Goal: Find specific page/section: Find specific page/section

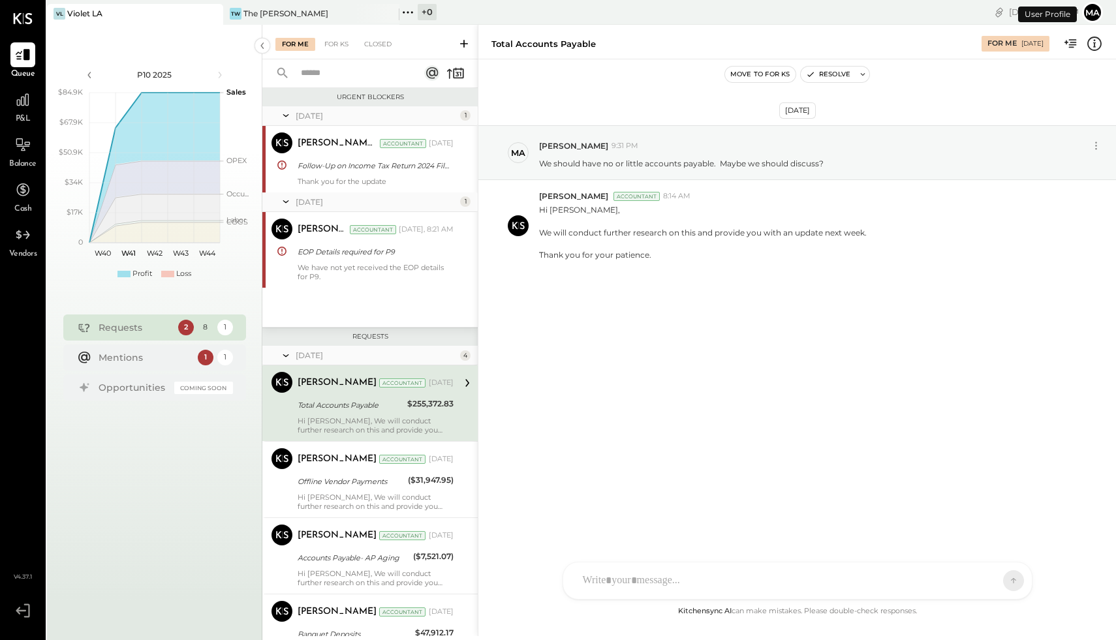
scroll to position [40, 0]
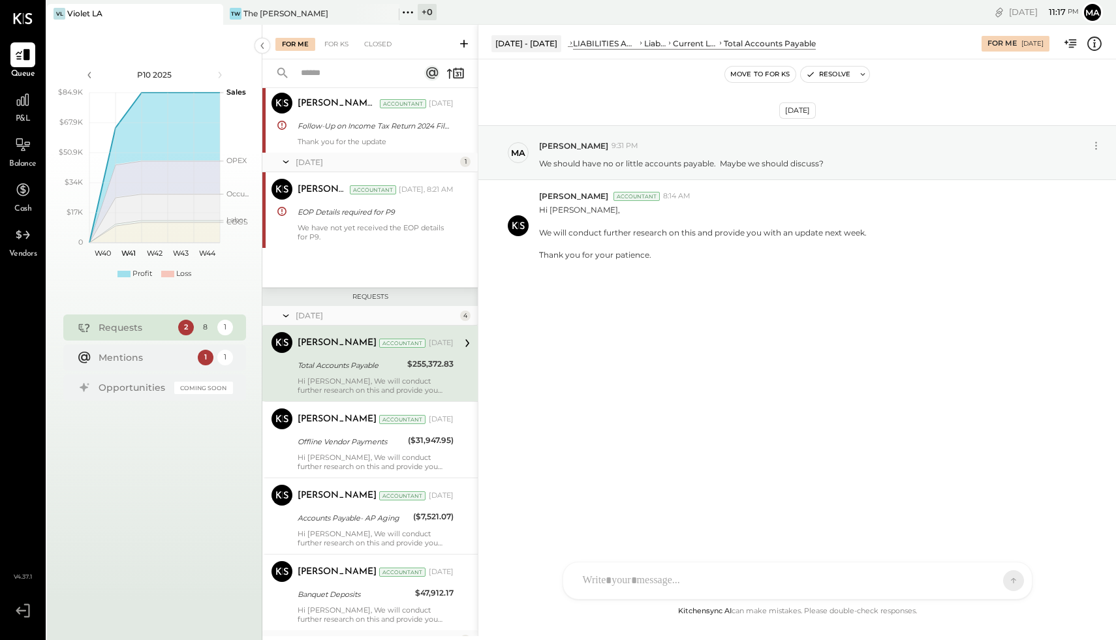
drag, startPoint x: 0, startPoint y: 0, endPoint x: 281, endPoint y: 55, distance: 285.9
click at [281, 55] on div "For Me For KS Closed" at bounding box center [369, 42] width 215 height 35
click at [156, 12] on div "VL Violet LA" at bounding box center [125, 14] width 157 height 12
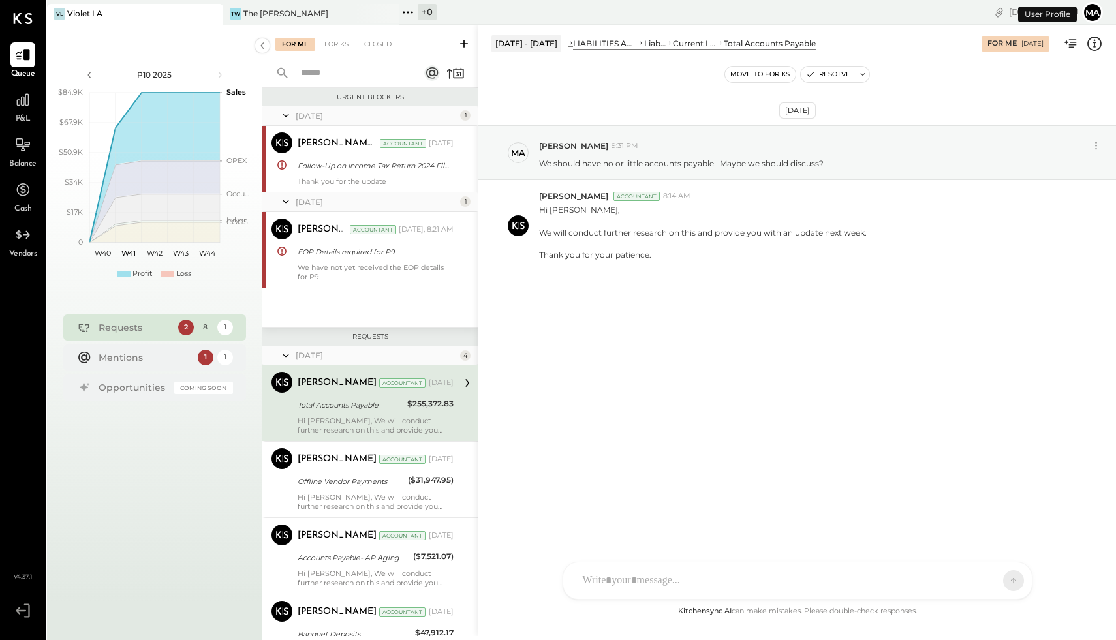
scroll to position [40, 0]
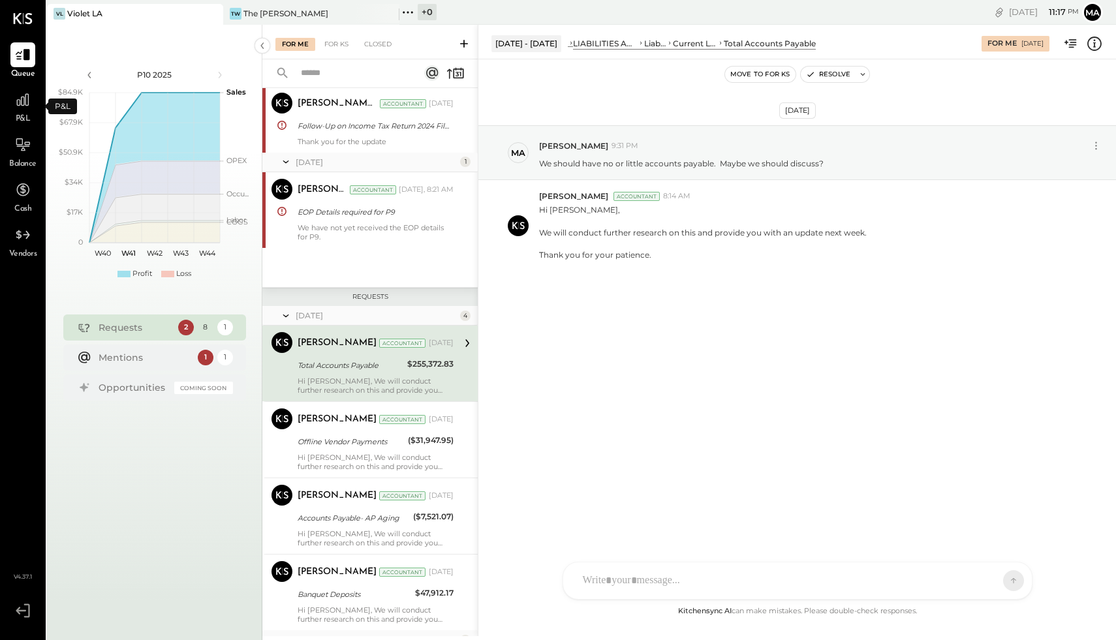
click at [27, 117] on span "P&L" at bounding box center [23, 120] width 15 height 12
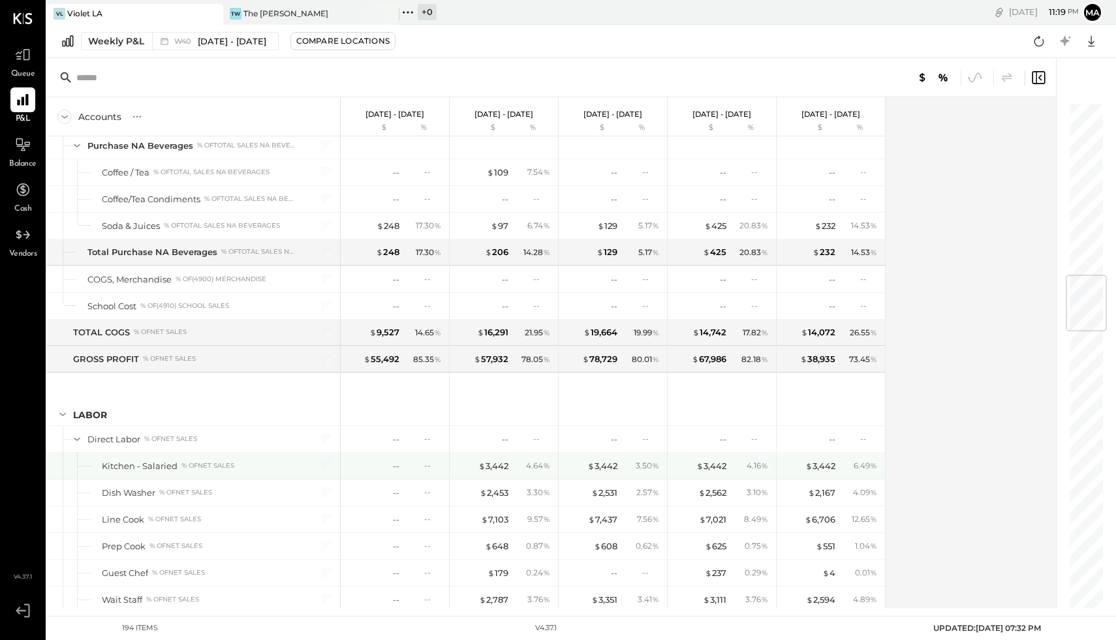
scroll to position [1446, 0]
